Goal: Information Seeking & Learning: Learn about a topic

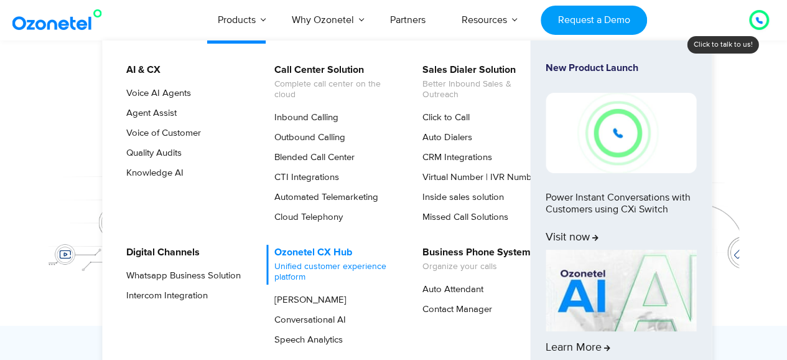
scroll to position [199, 0]
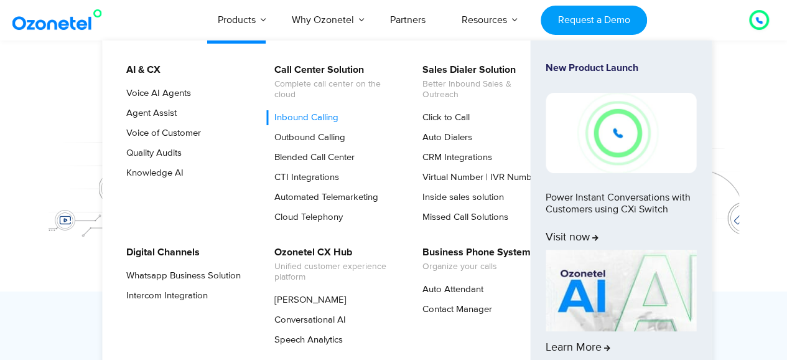
click at [327, 119] on link "Inbound Calling" at bounding box center [303, 117] width 74 height 15
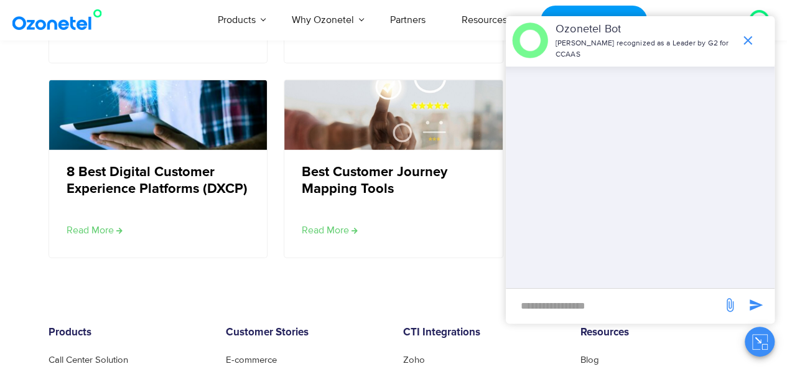
scroll to position [4007, 0]
